Goal: Complete application form

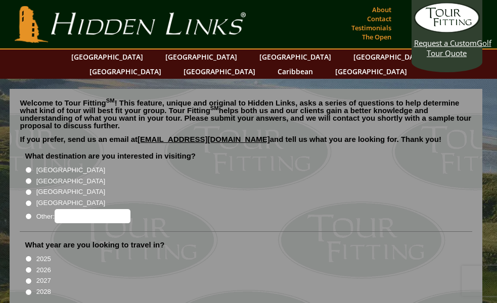
click at [26, 213] on input "Other:" at bounding box center [28, 216] width 7 height 7
radio input "true"
click at [77, 209] on input "Other:" at bounding box center [93, 216] width 76 height 14
click at [31, 167] on input "[GEOGRAPHIC_DATA]" at bounding box center [28, 170] width 7 height 7
radio input "true"
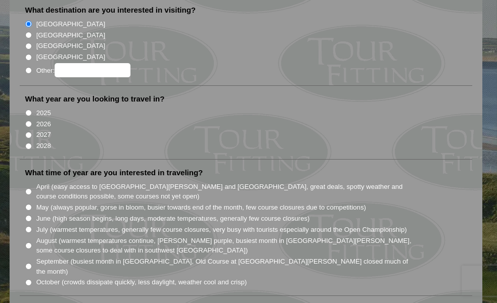
scroll to position [155, 0]
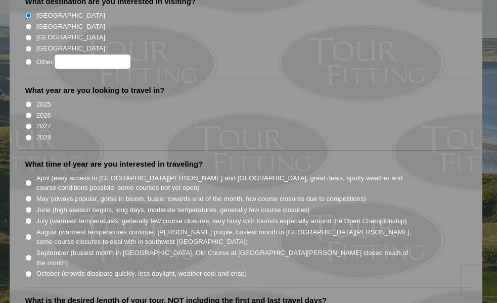
click at [30, 123] on input "2027" at bounding box center [28, 126] width 7 height 7
radio input "true"
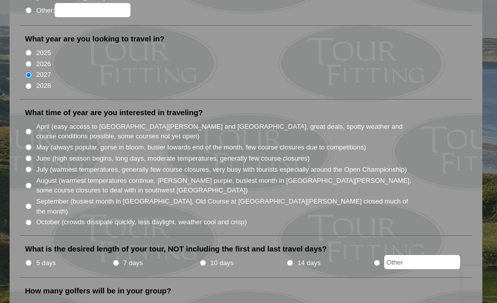
click at [29, 128] on input "April (easy access to [GEOGRAPHIC_DATA][PERSON_NAME] and [GEOGRAPHIC_DATA], gre…" at bounding box center [28, 131] width 7 height 7
radio input "true"
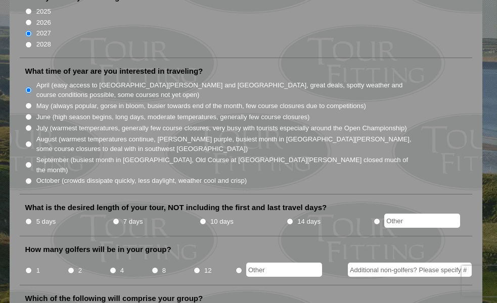
scroll to position [258, 0]
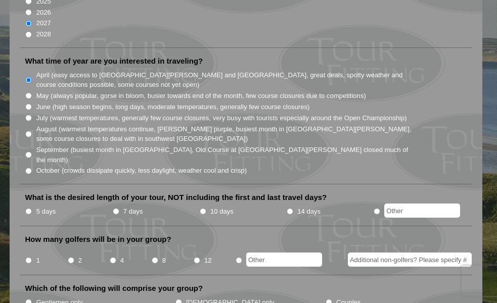
click at [115, 208] on input "7 days" at bounding box center [116, 211] width 7 height 7
radio input "true"
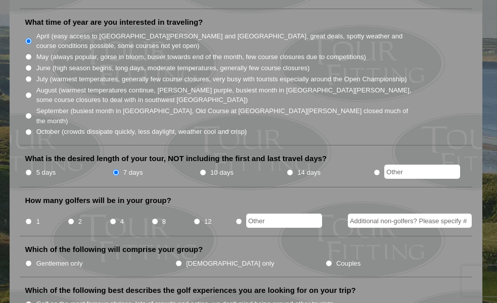
scroll to position [361, 0]
